Goal: Information Seeking & Learning: Learn about a topic

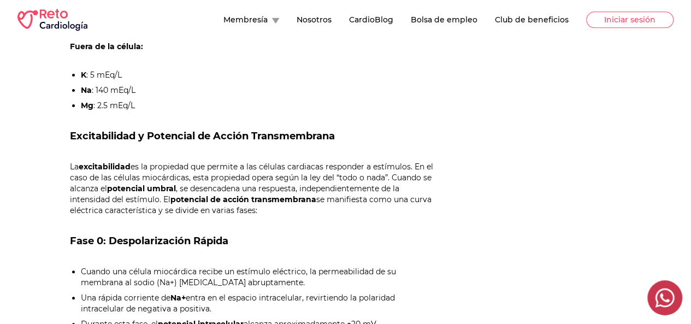
scroll to position [389, 0]
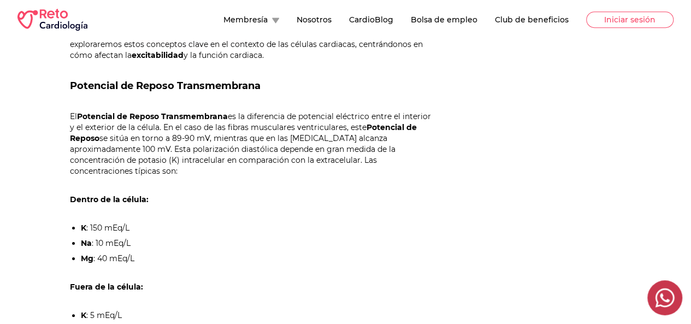
scroll to position [437, 0]
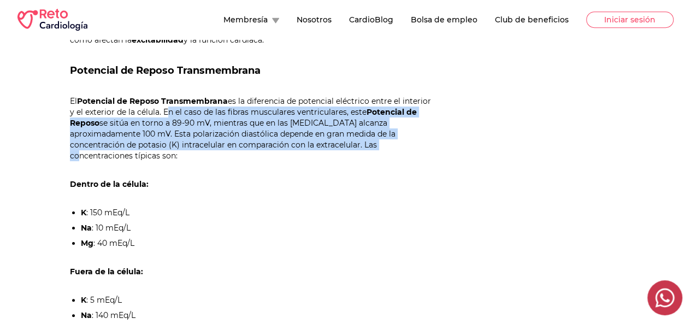
drag, startPoint x: 304, startPoint y: 130, endPoint x: 348, endPoint y: 186, distance: 71.1
click at [348, 161] on p "El Potencial de Reposo Transmembrana es la diferencia de potencial eléctrico en…" at bounding box center [253, 129] width 367 height 66
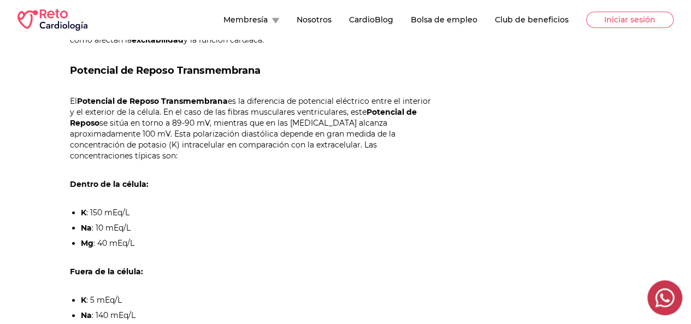
click at [341, 161] on p "El Potencial de Reposo Transmembrana es la diferencia de potencial eléctrico en…" at bounding box center [253, 129] width 367 height 66
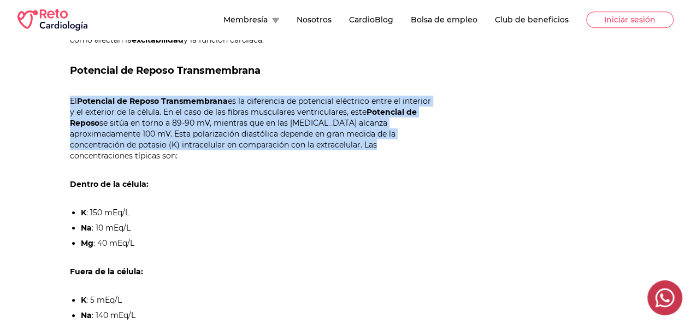
drag, startPoint x: 340, startPoint y: 188, endPoint x: 84, endPoint y: 122, distance: 264.3
copy p "El Potencial de Reposo Transmembrana es la diferencia de potencial eléctrico en…"
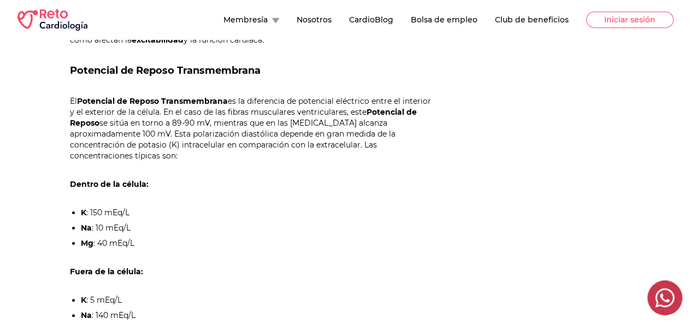
drag, startPoint x: 345, startPoint y: 137, endPoint x: 365, endPoint y: 138, distance: 19.7
click at [365, 138] on p "El Potencial de Reposo Transmembrana es la diferencia de potencial eléctrico en…" at bounding box center [253, 129] width 367 height 66
